Goal: Information Seeking & Learning: Check status

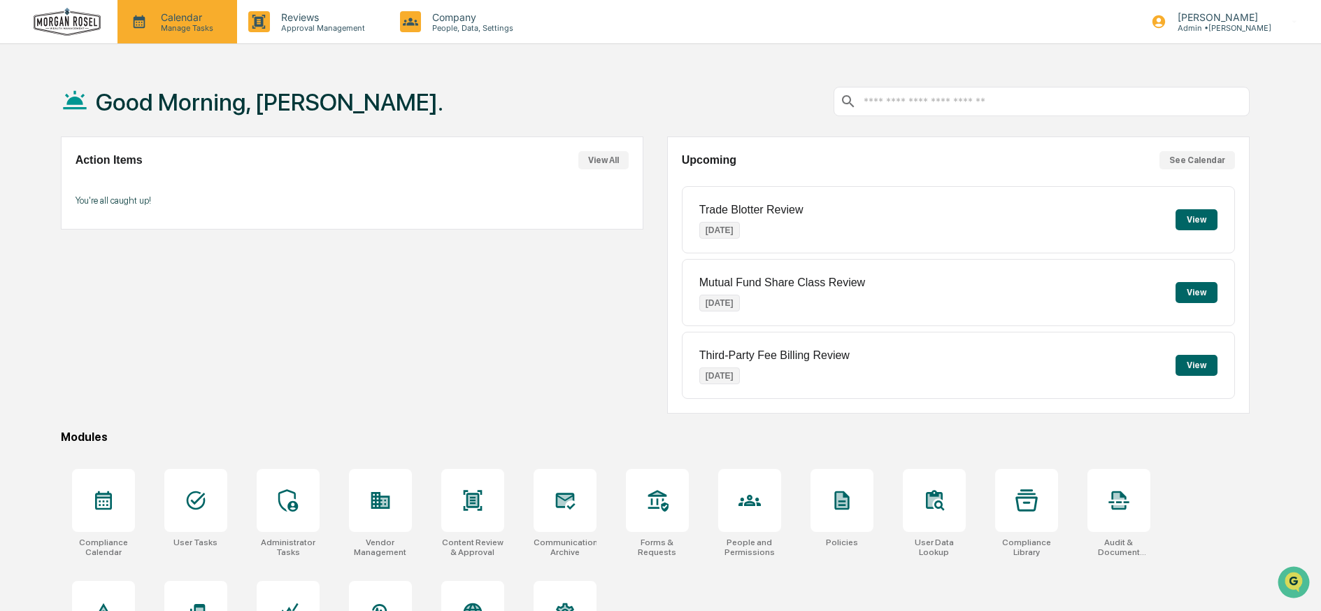
click at [182, 20] on p "Calendar" at bounding box center [185, 17] width 71 height 12
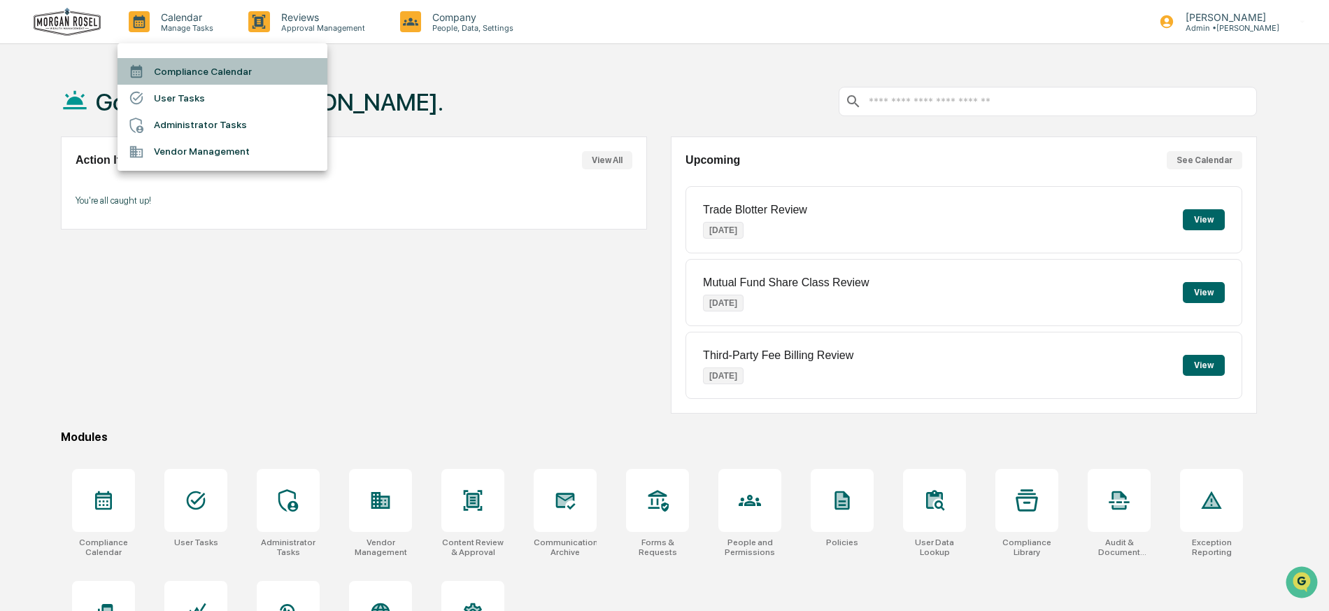
click at [179, 68] on li "Compliance Calendar" at bounding box center [222, 71] width 210 height 27
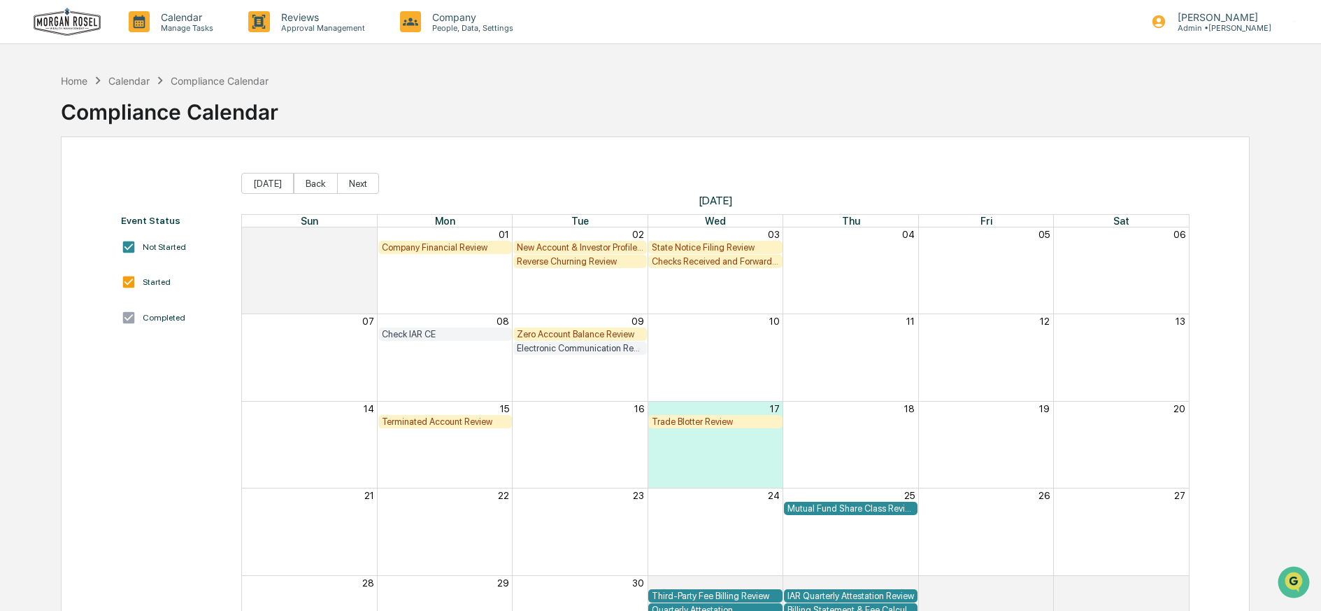
scroll to position [17, 0]
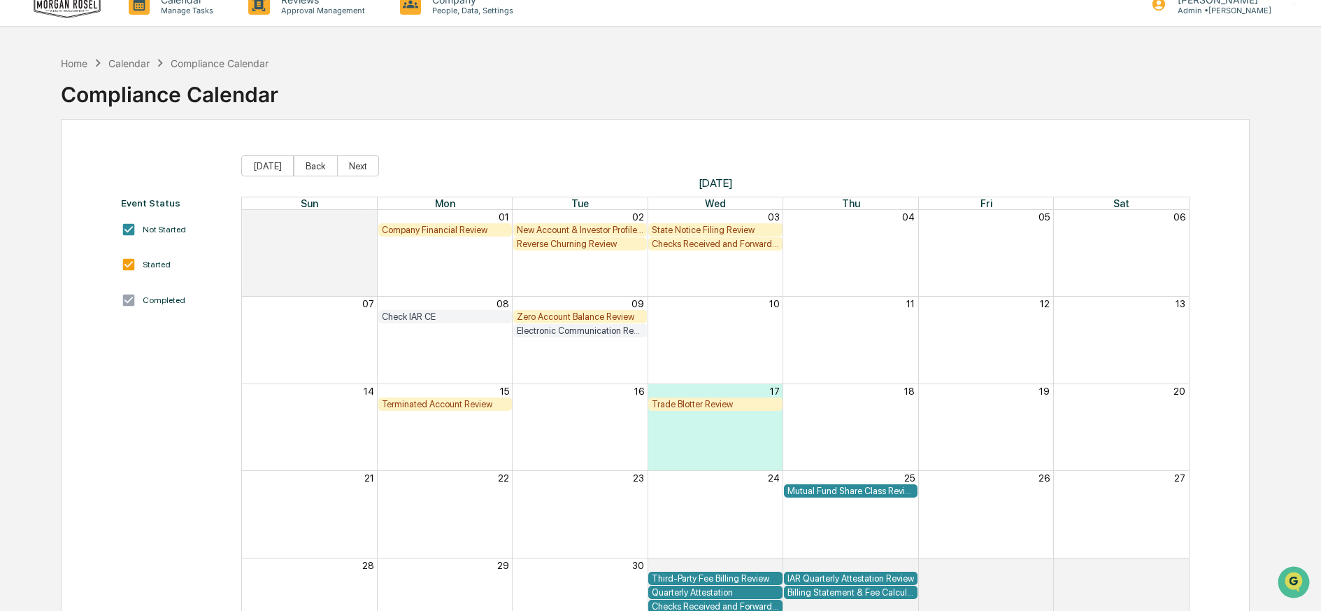
click at [818, 489] on div "Mutual Fund Share Class Review" at bounding box center [851, 490] width 127 height 10
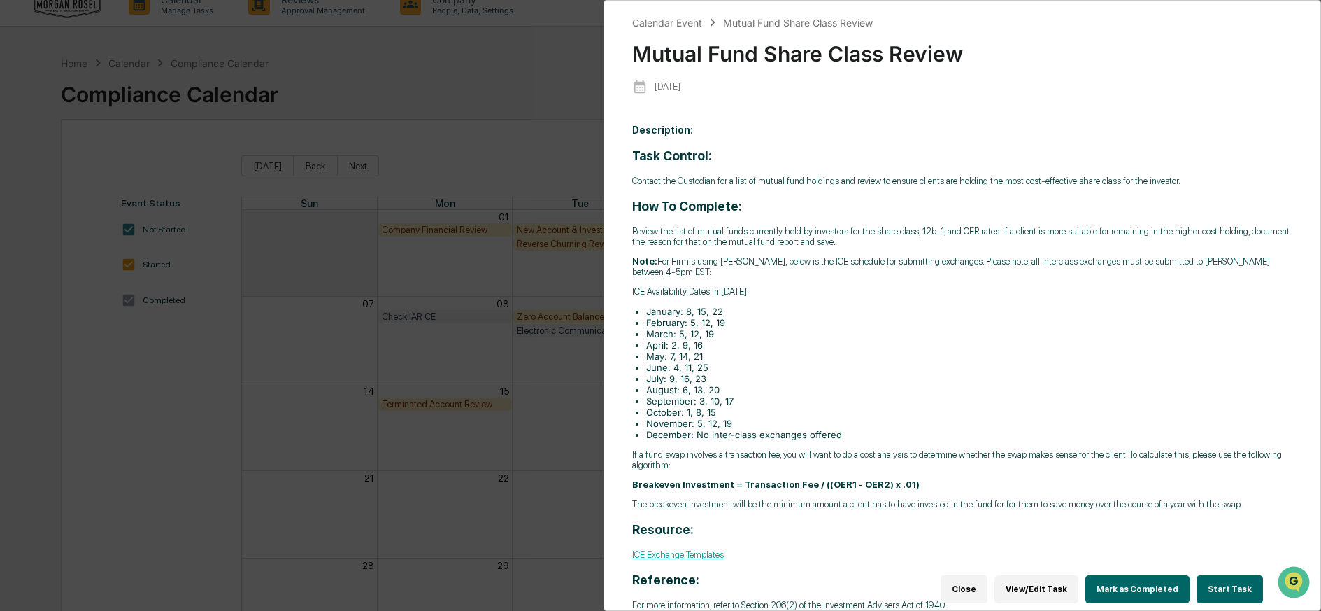
click at [529, 66] on div "Calendar Event Mutual Fund Share Class Review Mutual Fund Share Class Review [D…" at bounding box center [660, 305] width 1321 height 611
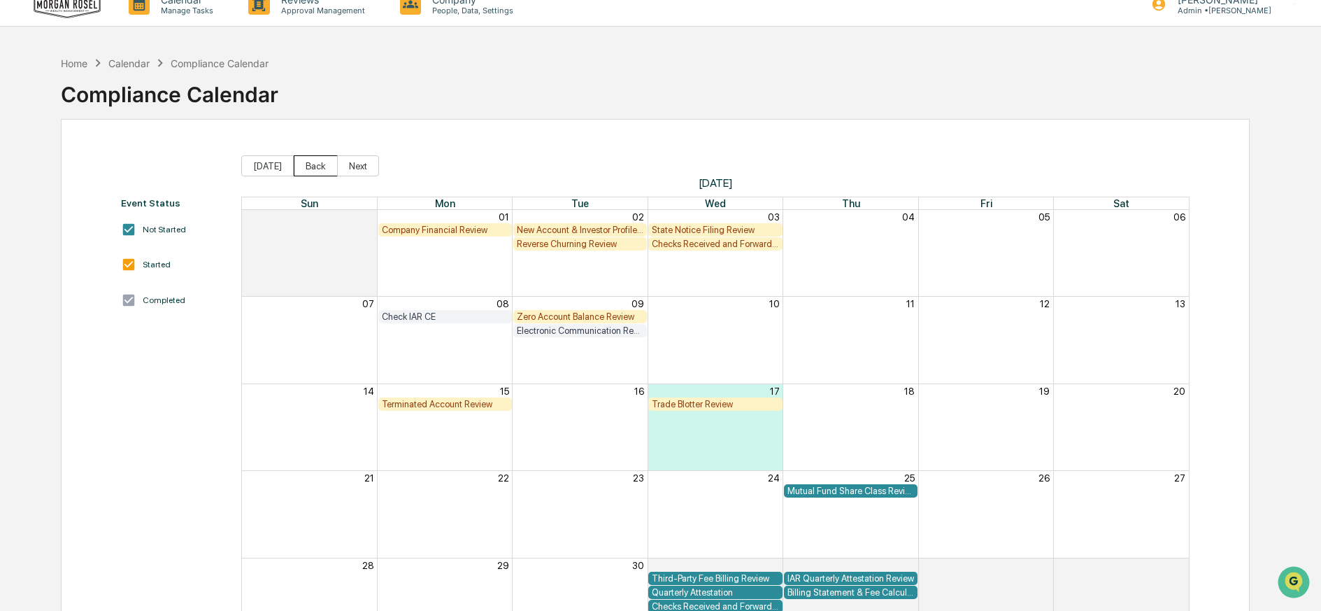
click at [298, 167] on button "Back" at bounding box center [316, 165] width 44 height 21
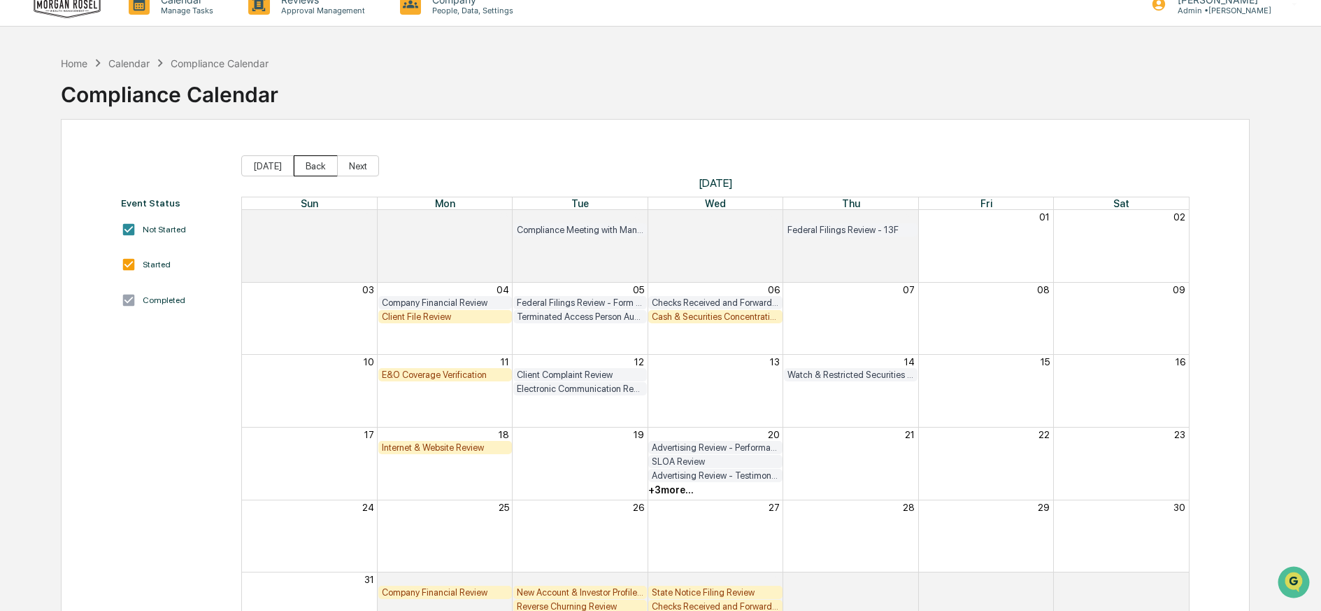
click at [298, 167] on button "Back" at bounding box center [316, 165] width 44 height 21
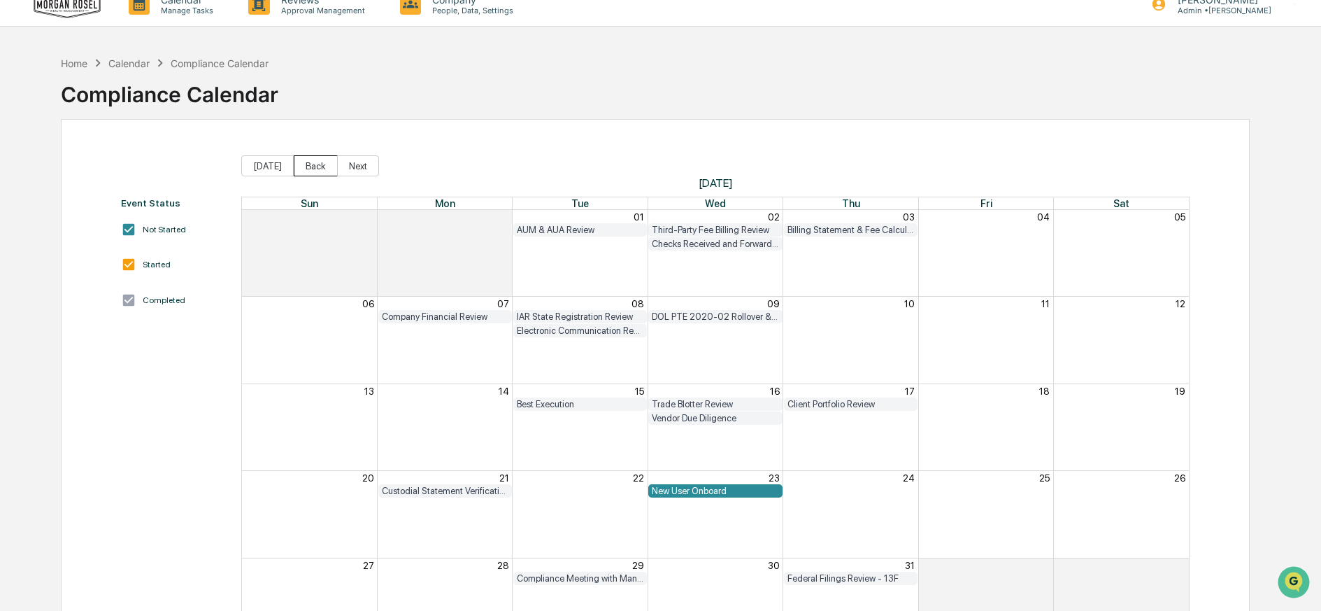
click at [302, 165] on button "Back" at bounding box center [316, 165] width 44 height 21
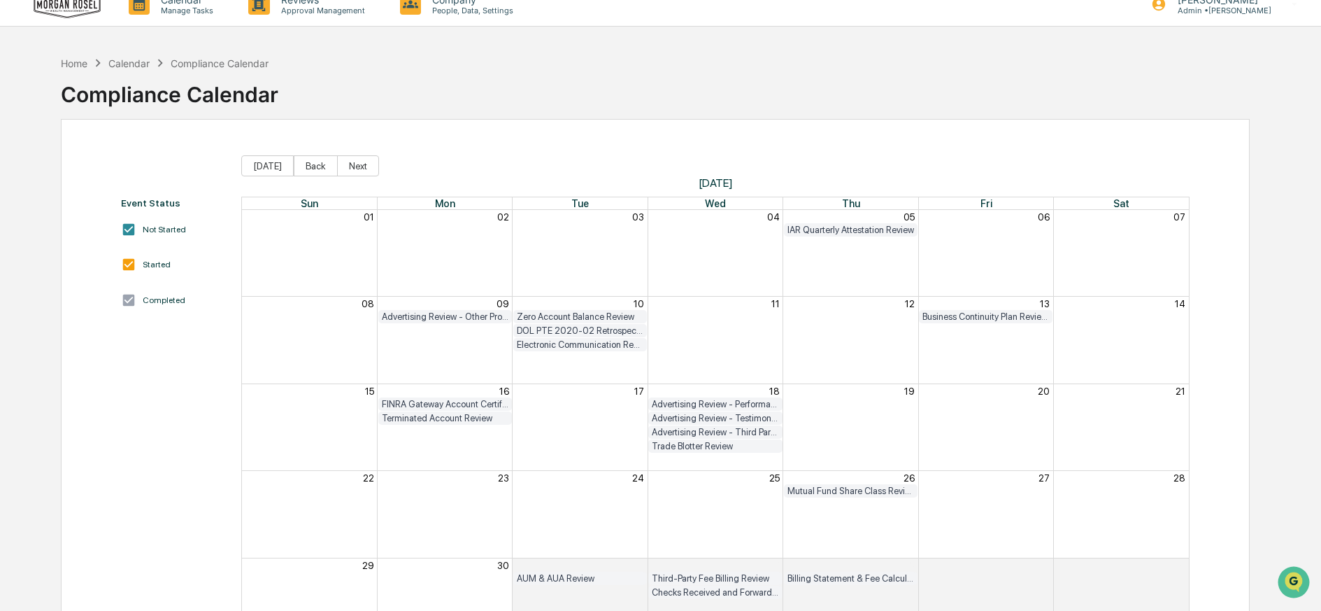
click at [302, 165] on button "Back" at bounding box center [316, 165] width 44 height 21
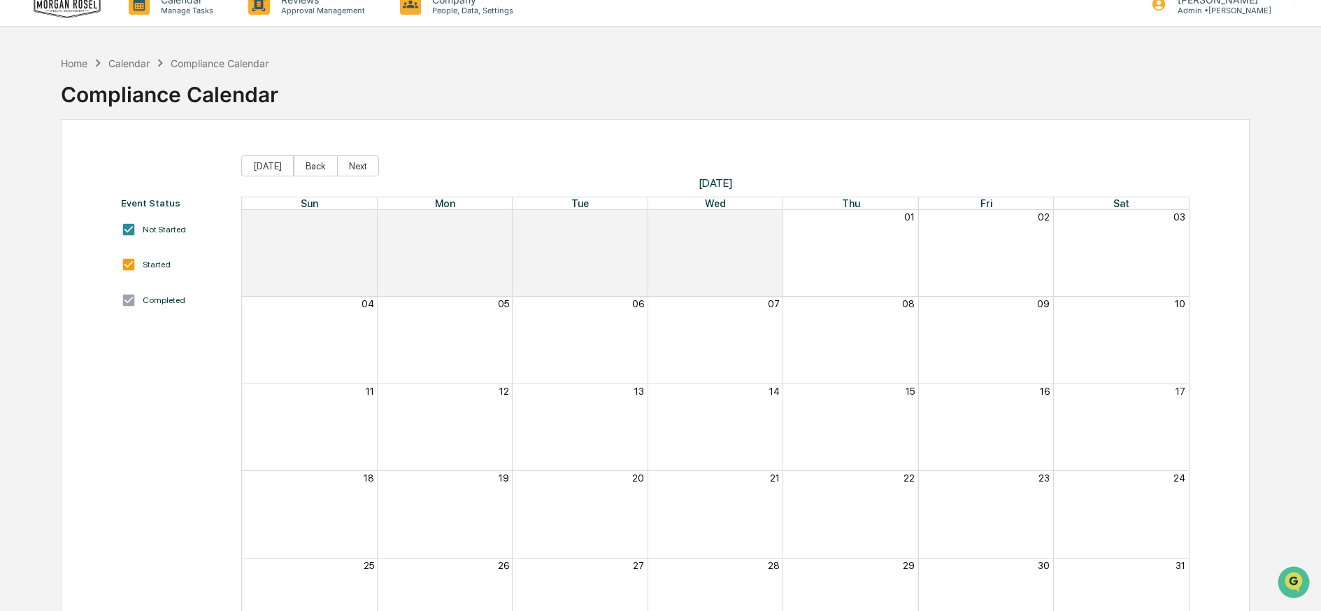
click at [363, 163] on span "[DATE] Back Next" at bounding box center [715, 165] width 948 height 21
click at [348, 163] on button "Next" at bounding box center [358, 165] width 42 height 21
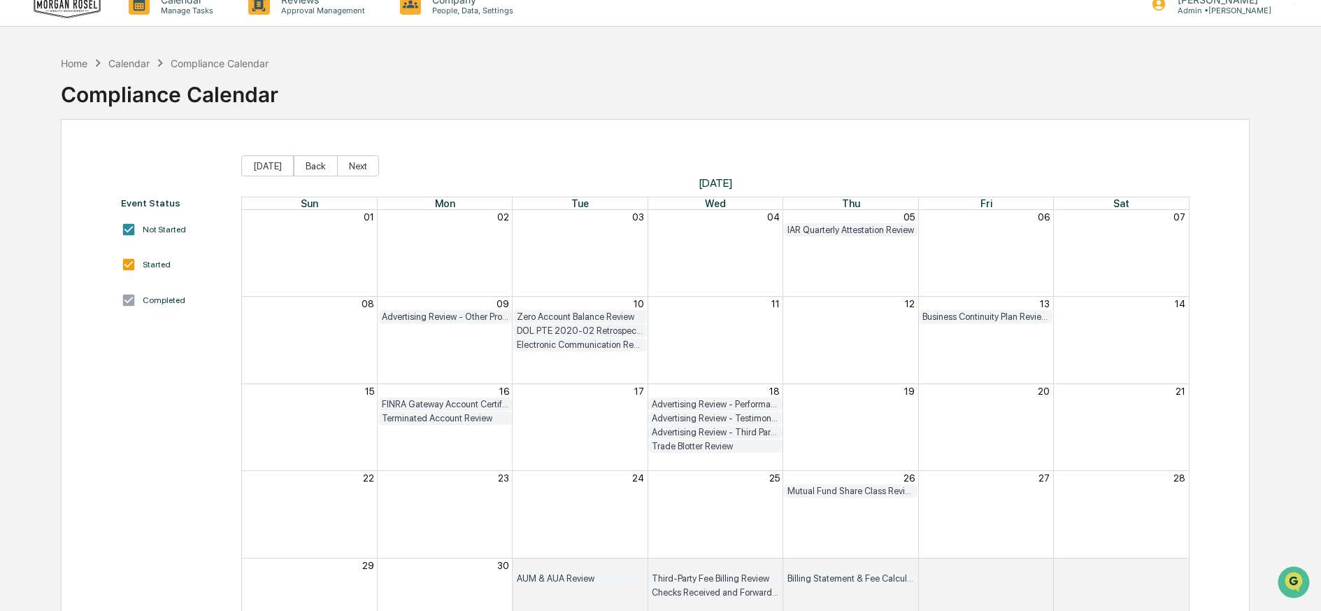
click at [348, 163] on button "Next" at bounding box center [358, 165] width 42 height 21
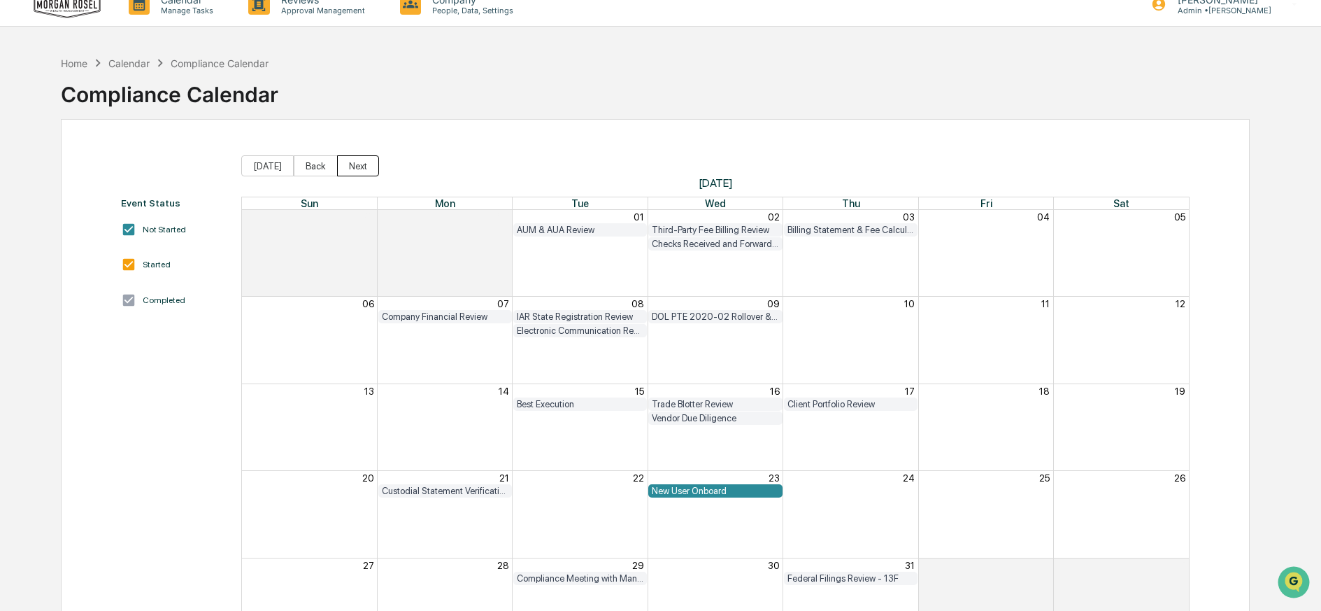
click at [348, 164] on button "Next" at bounding box center [358, 165] width 42 height 21
